Goal: Task Accomplishment & Management: Use online tool/utility

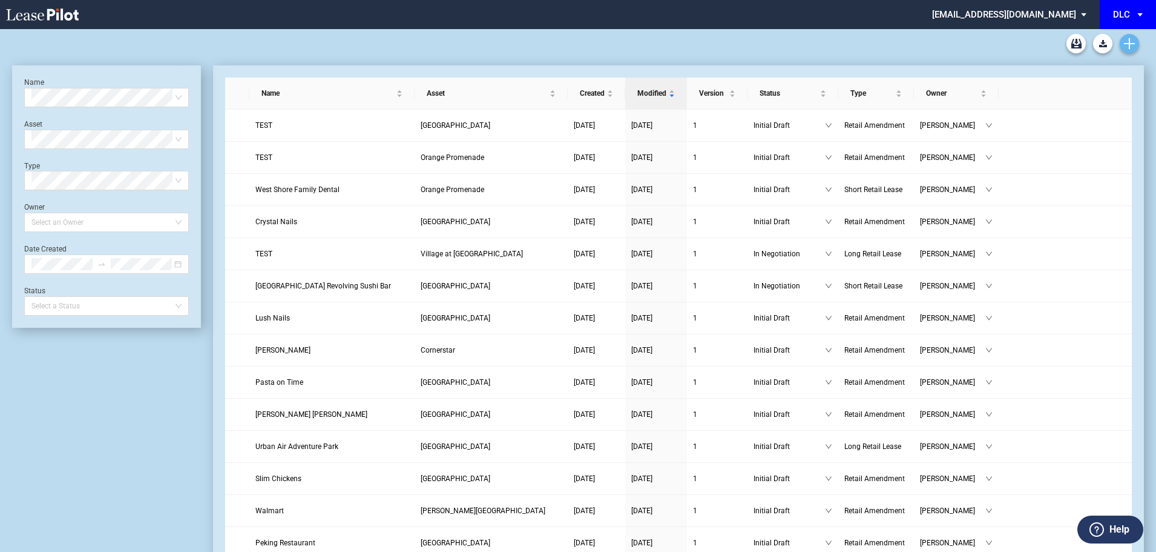
click at [1125, 44] on use "Create new document" at bounding box center [1129, 43] width 11 height 11
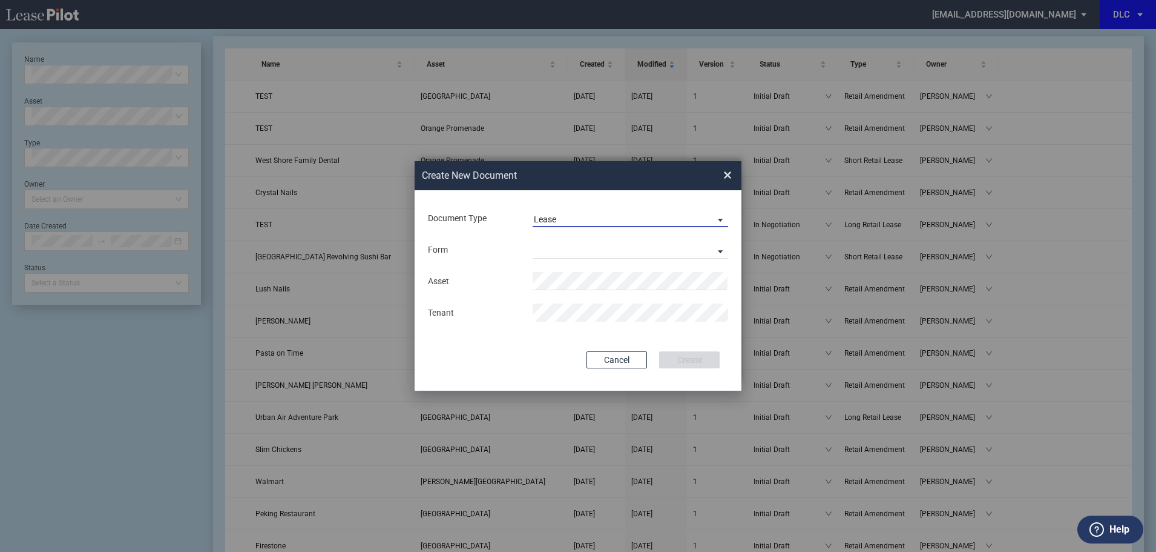
click at [562, 212] on md-select-value "Lease" at bounding box center [631, 218] width 196 height 18
click at [562, 249] on div "Amendment" at bounding box center [560, 248] width 52 height 13
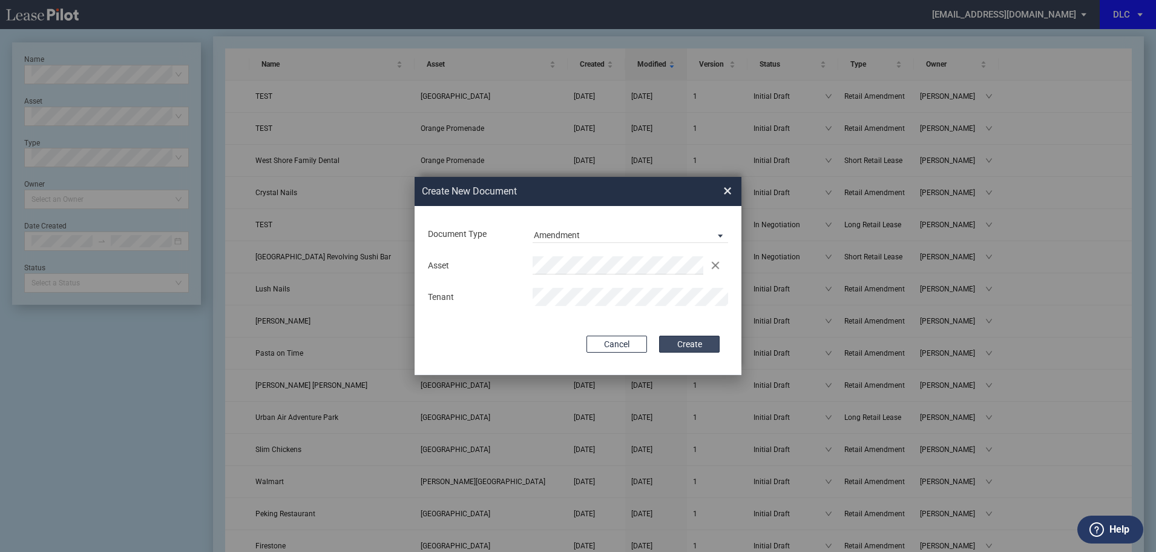
click at [712, 344] on button "Create" at bounding box center [689, 343] width 61 height 17
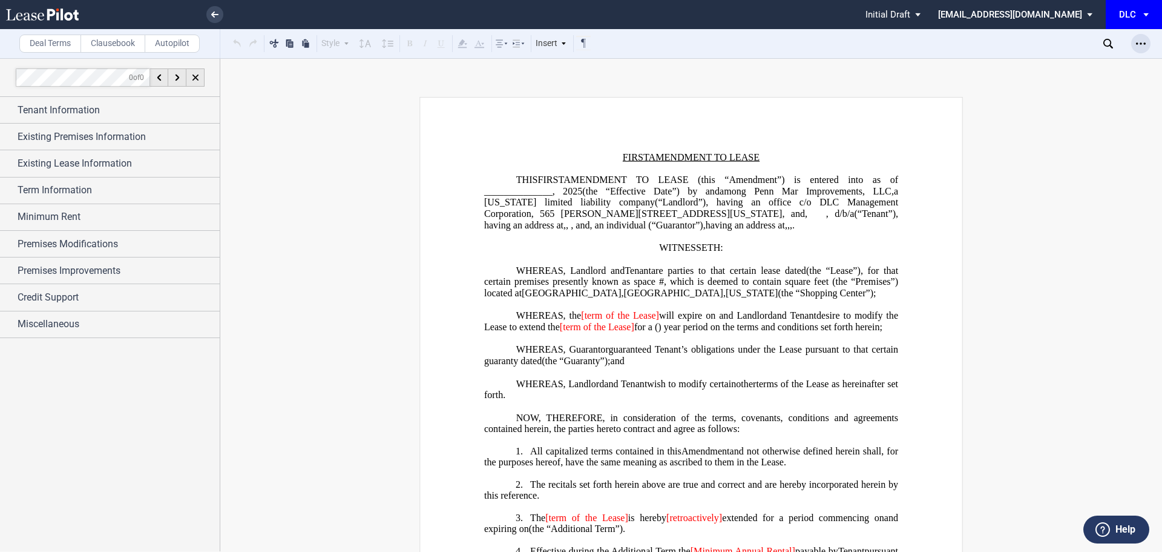
click at [1139, 38] on div "Open Lease options menu" at bounding box center [1140, 43] width 19 height 19
click at [1032, 59] on div "Download" at bounding box center [1066, 65] width 170 height 16
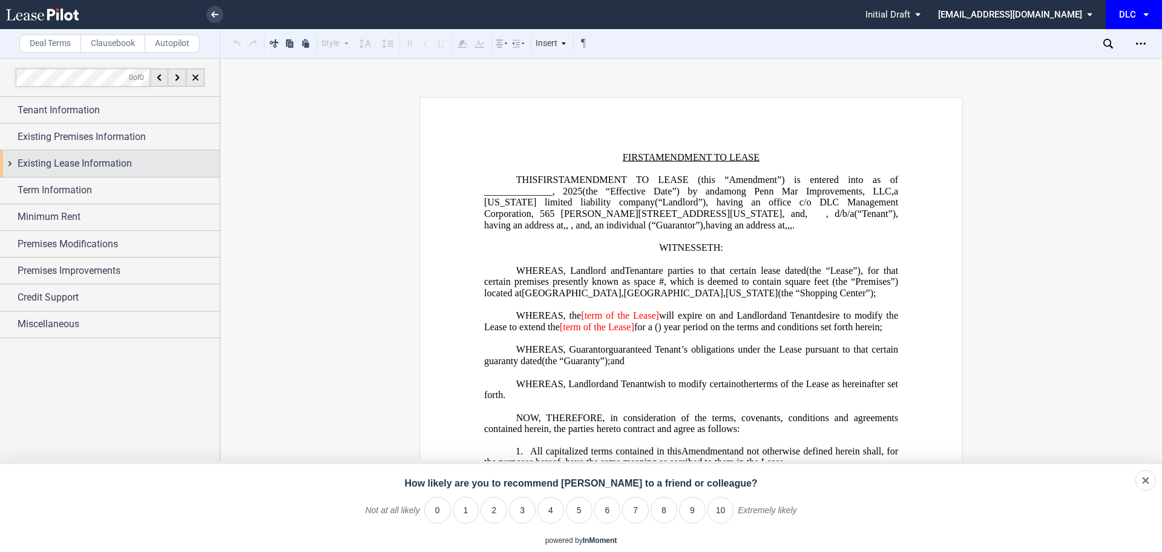
click at [137, 164] on div "Existing Lease Information" at bounding box center [119, 163] width 202 height 15
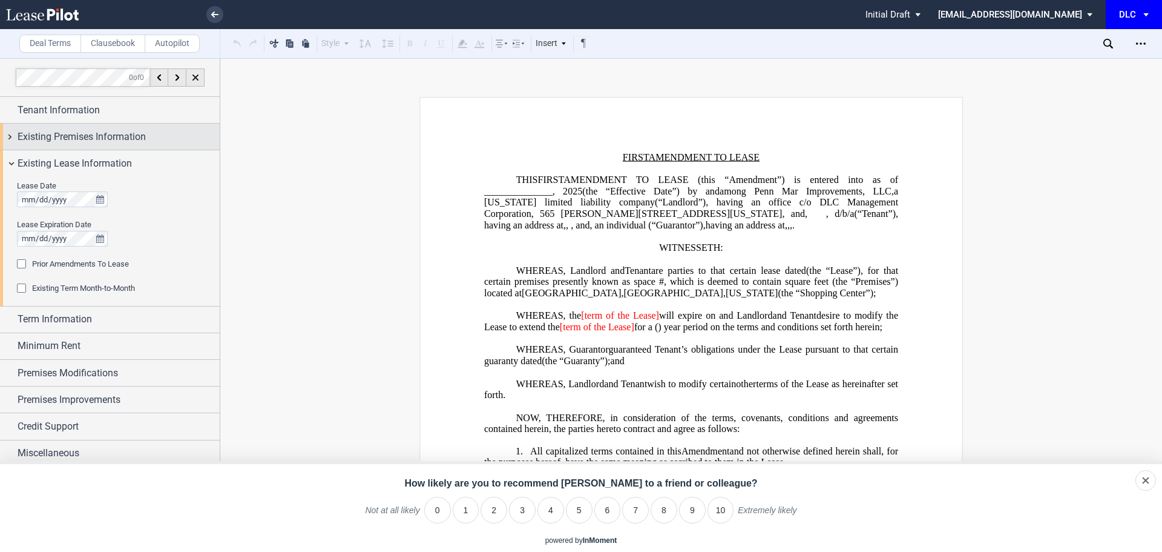
click at [125, 140] on span "Existing Premises Information" at bounding box center [82, 137] width 128 height 15
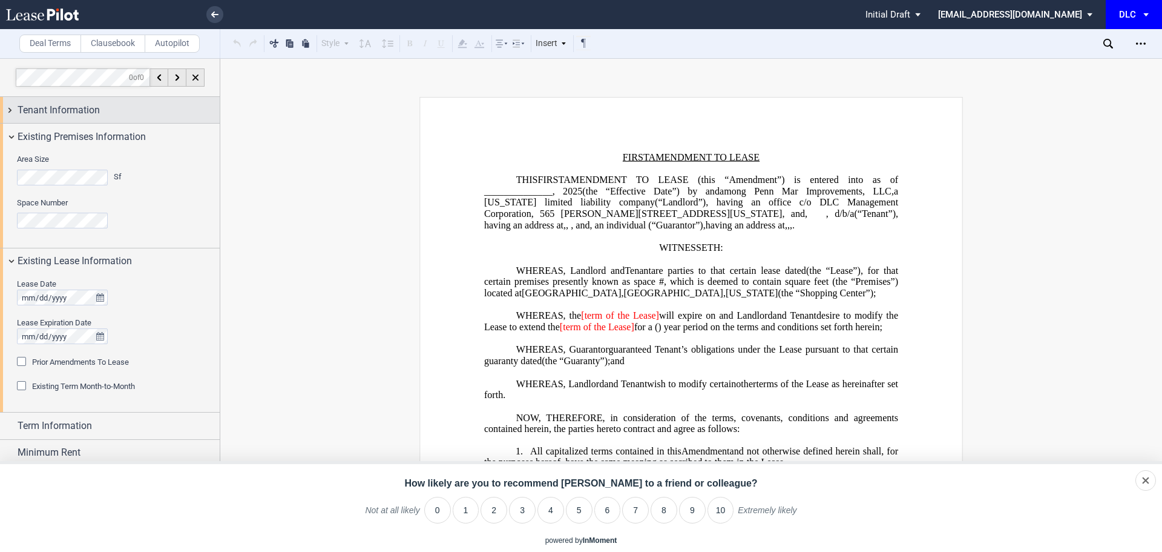
click at [83, 110] on span "Tenant Information" at bounding box center [59, 110] width 82 height 15
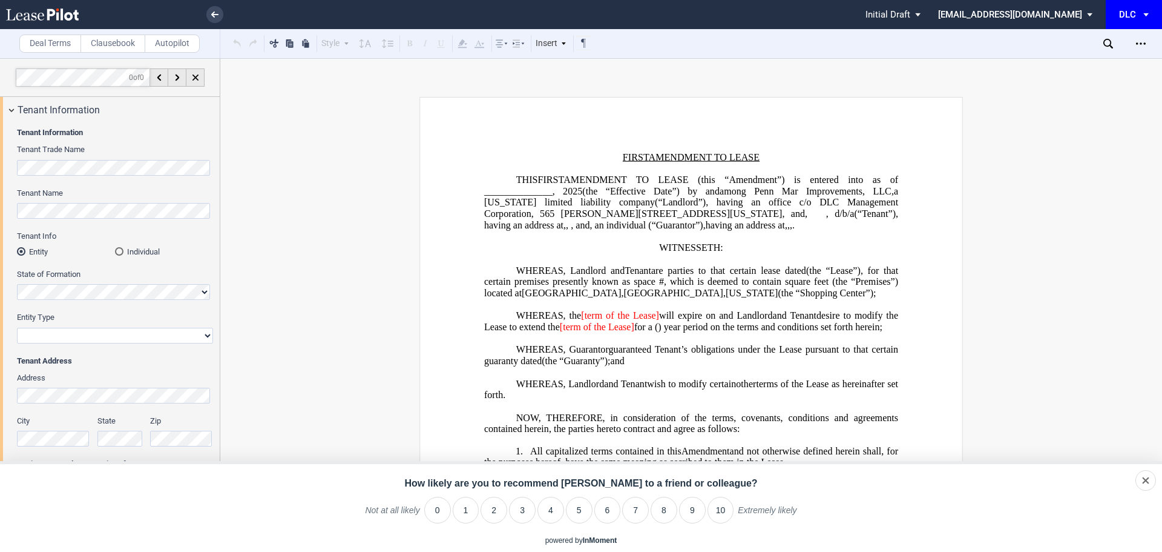
click at [61, 476] on span "Assignment Form" at bounding box center [62, 480] width 61 height 9
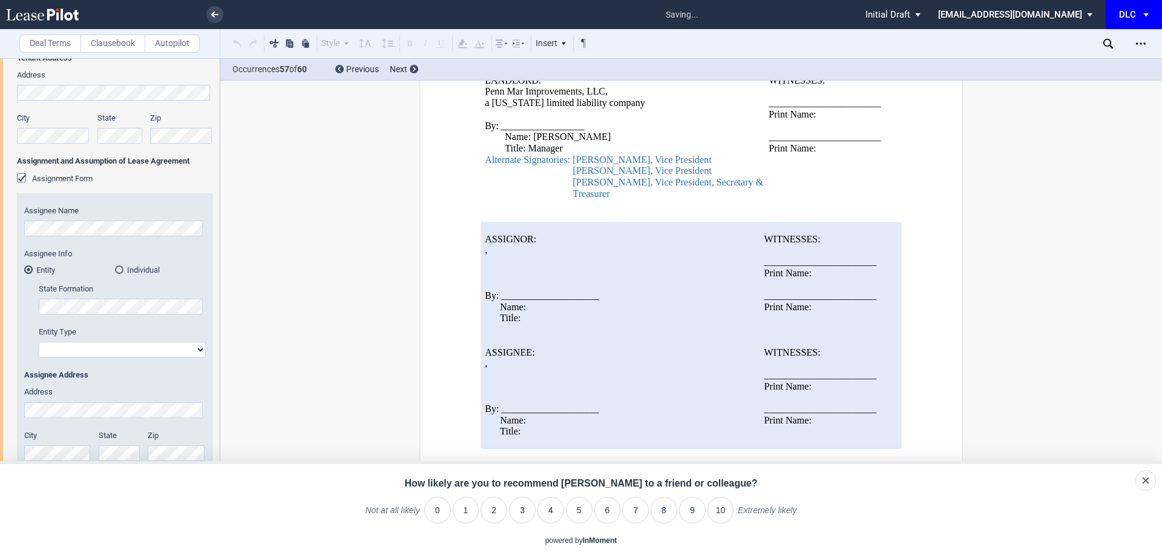
scroll to position [3186, 0]
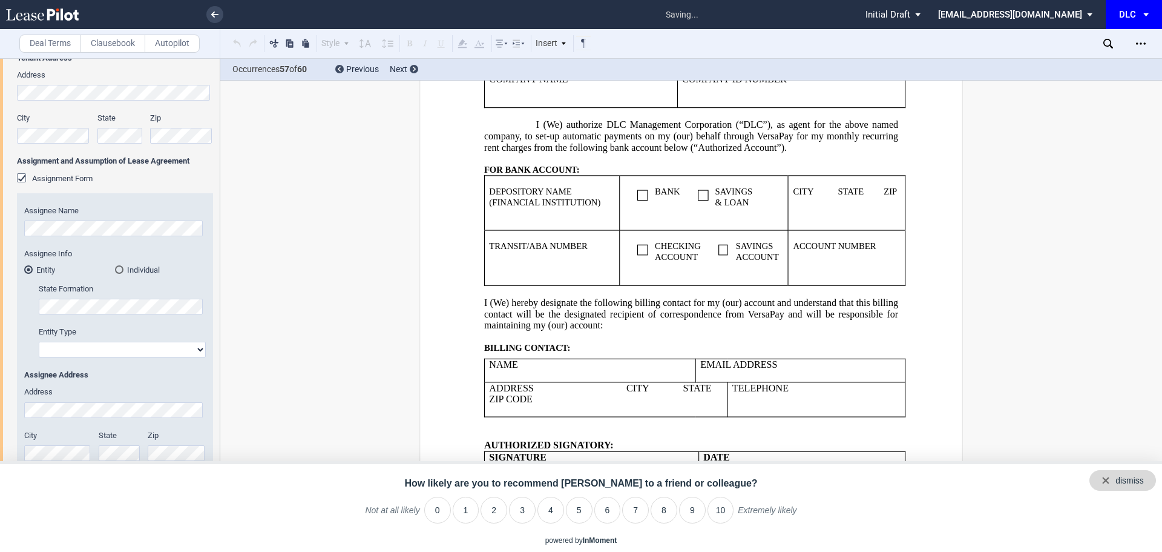
click at [1139, 482] on div "dismiss" at bounding box center [1130, 481] width 28 height 12
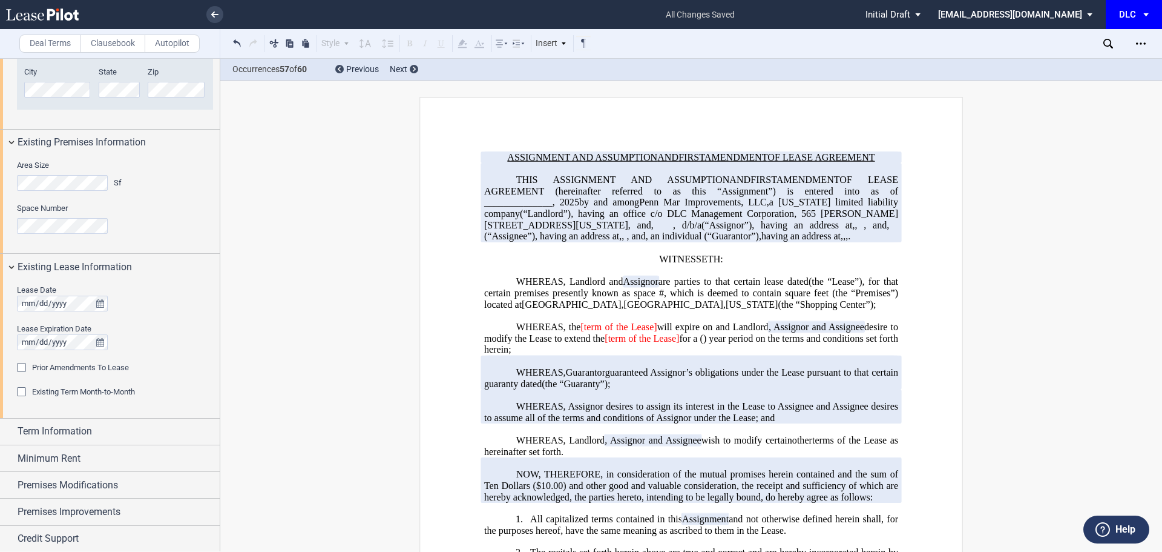
scroll to position [694, 0]
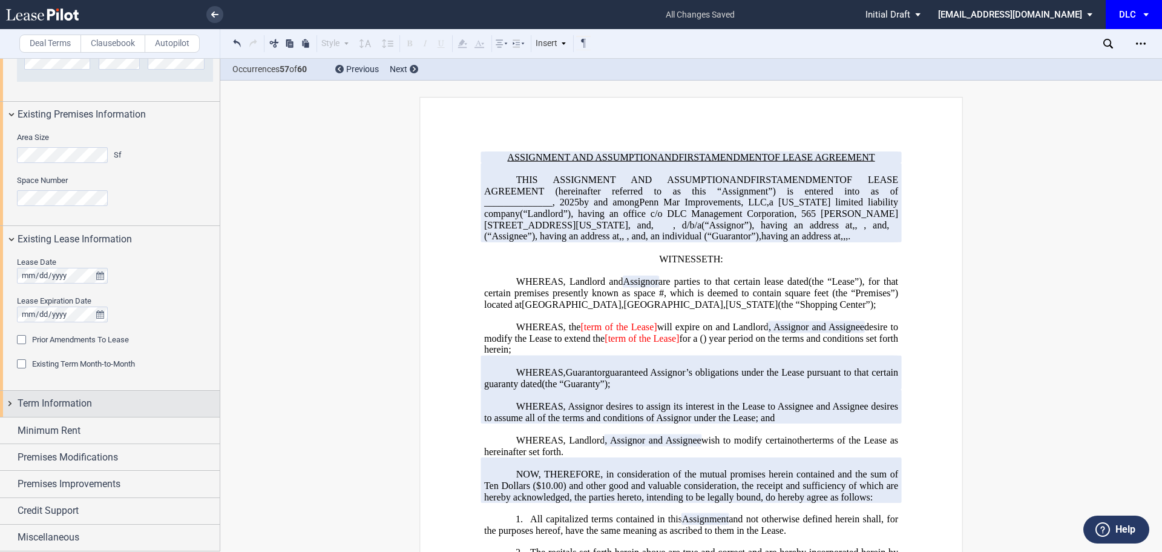
click at [38, 407] on span "Term Information" at bounding box center [55, 403] width 74 height 15
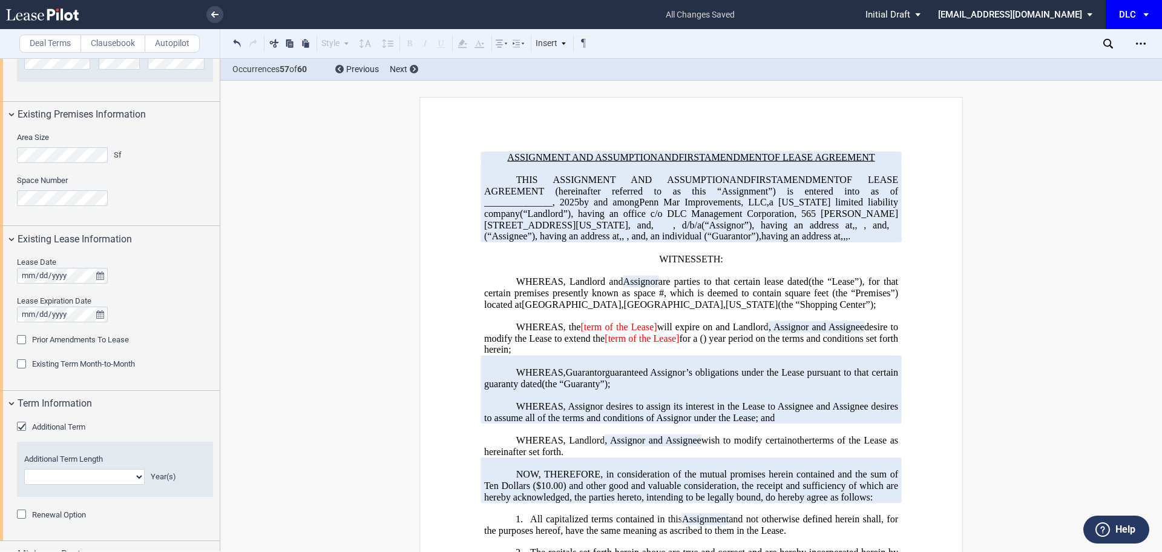
click at [36, 422] on span "Additional Term" at bounding box center [58, 426] width 53 height 9
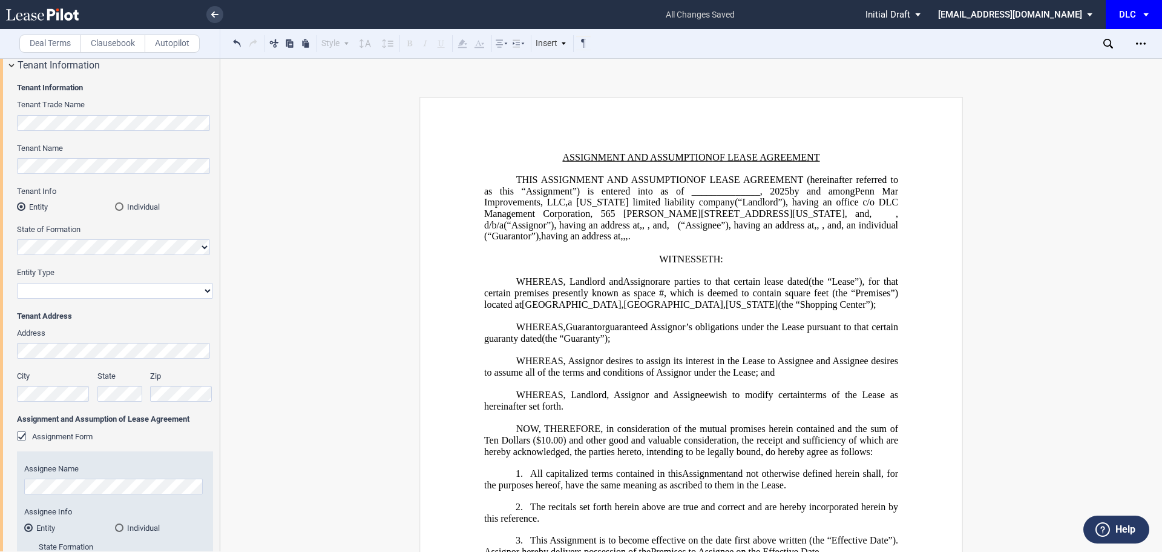
scroll to position [0, 0]
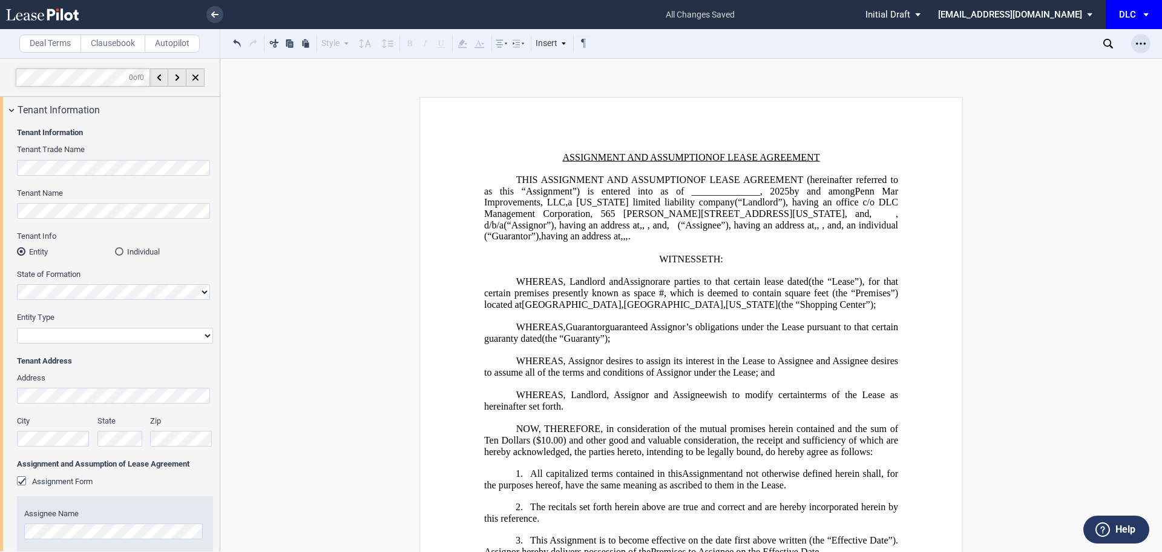
click at [1148, 48] on div "Open Lease options menu" at bounding box center [1140, 43] width 19 height 19
click at [1017, 66] on div "Download" at bounding box center [1071, 65] width 148 height 10
click at [213, 16] on use at bounding box center [214, 15] width 7 height 6
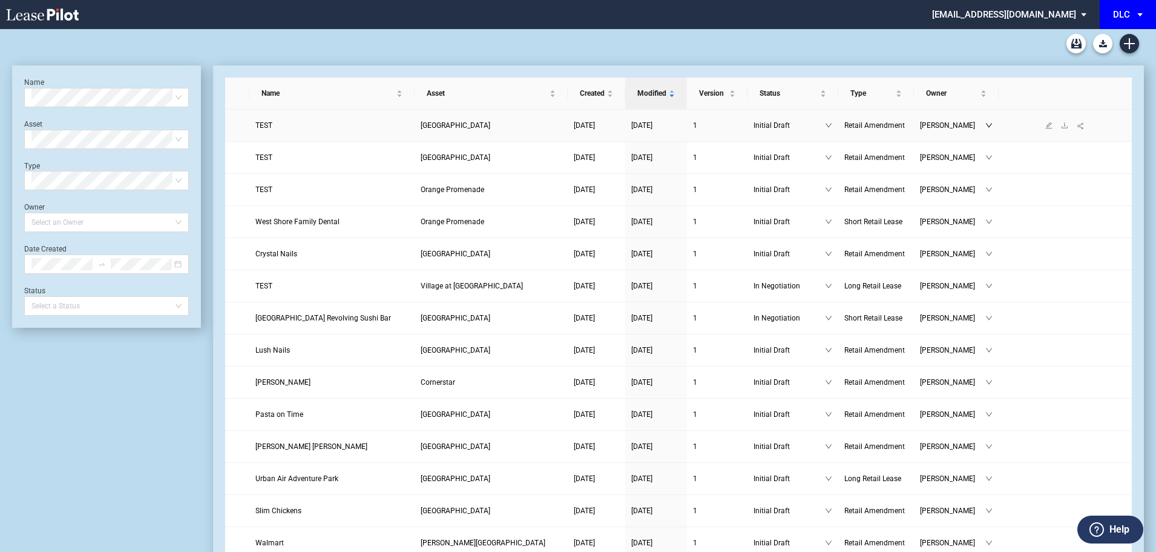
click at [990, 126] on icon "down" at bounding box center [989, 125] width 7 height 7
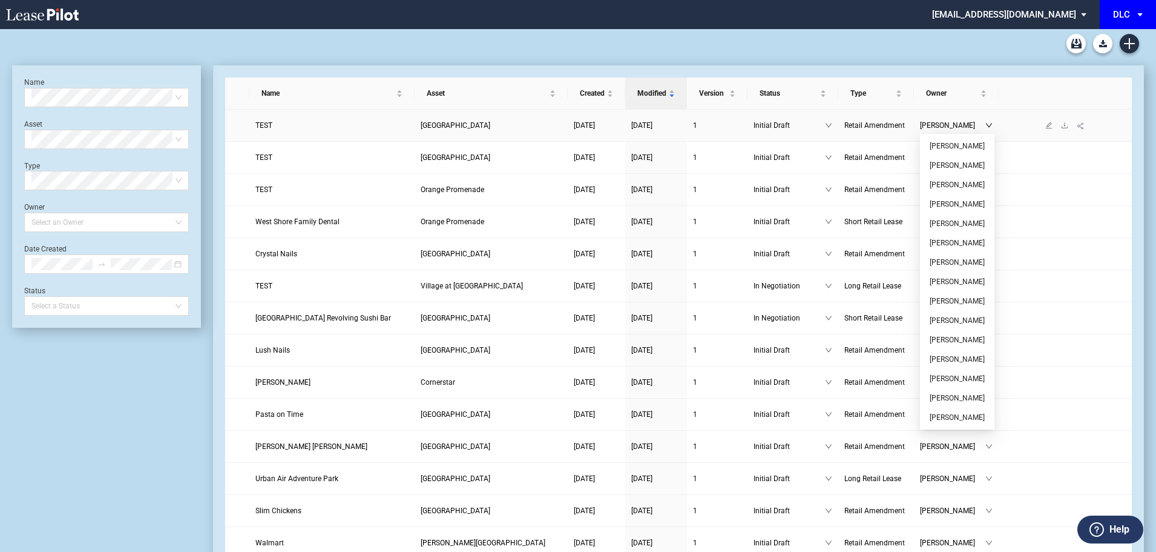
click at [990, 126] on icon "down" at bounding box center [989, 125] width 7 height 7
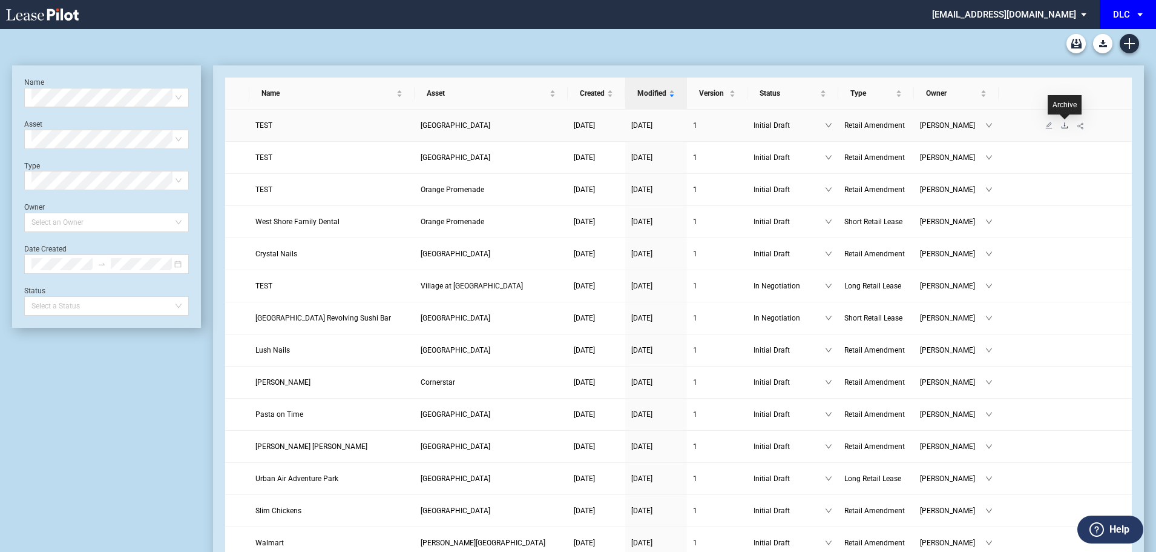
click at [1064, 127] on icon "download" at bounding box center [1064, 125] width 7 height 7
